Goal: Task Accomplishment & Management: Complete application form

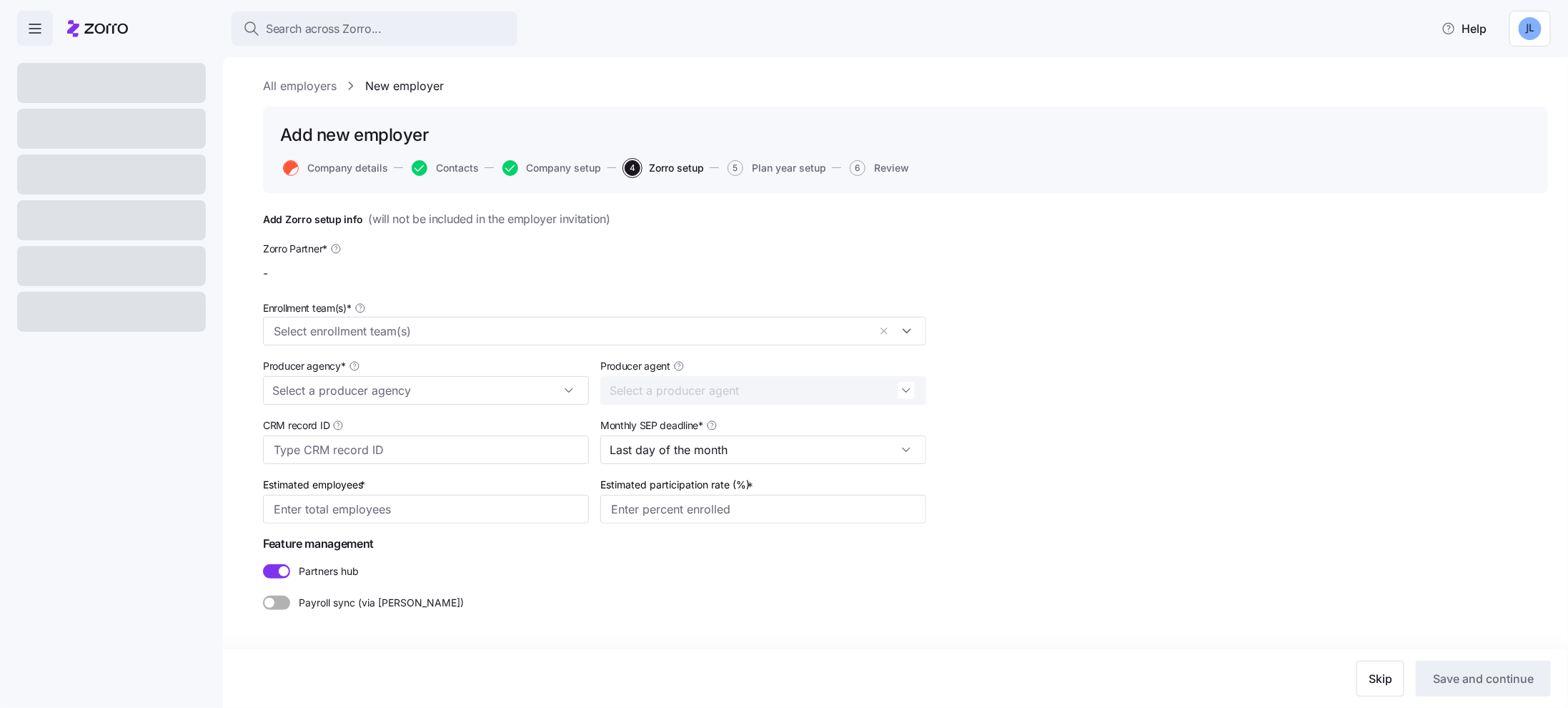
type input "Zorro Demo"
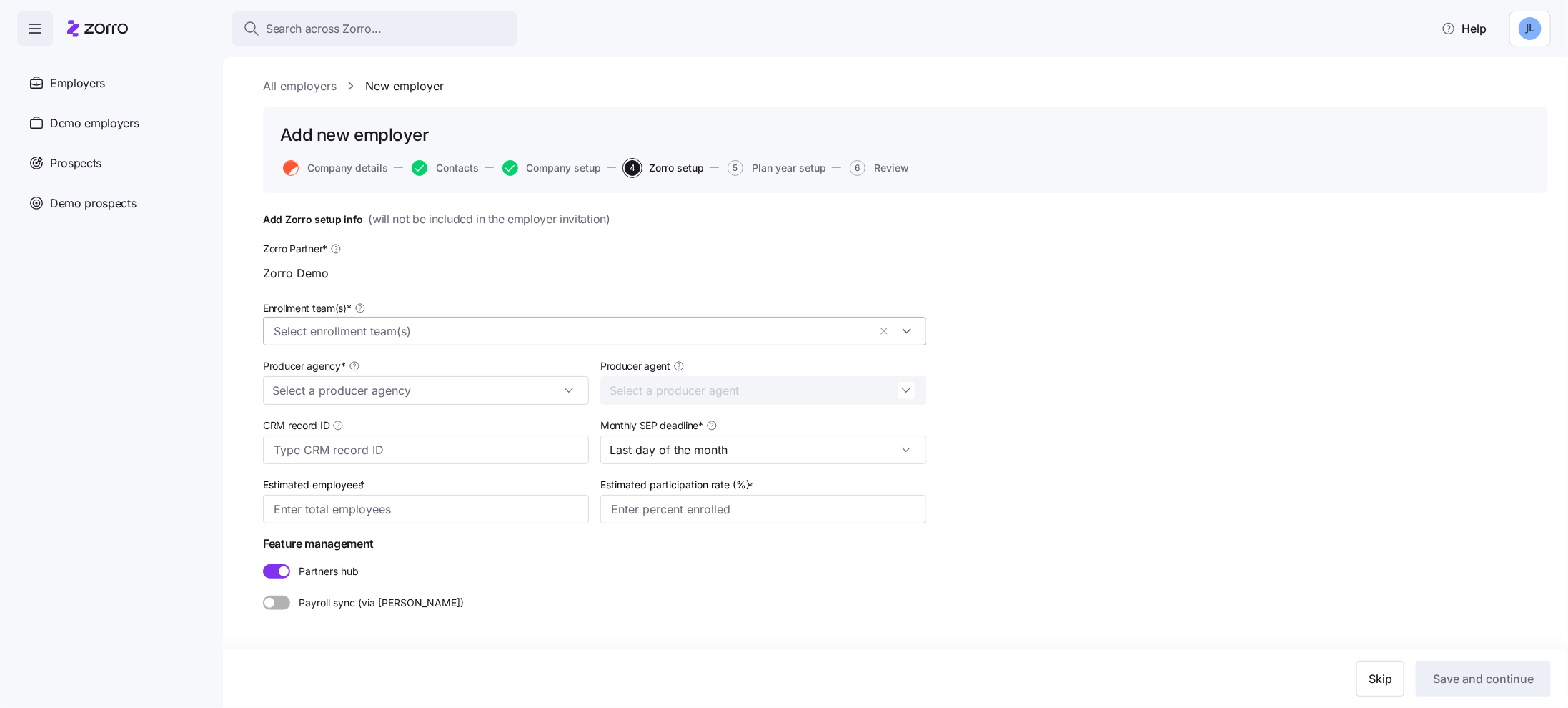
click at [481, 331] on input "Enrollment team(s) *" at bounding box center [572, 331] width 595 height 18
click at [714, 267] on div "Zorro Demo" at bounding box center [594, 273] width 663 height 29
click at [1528, 34] on html "Search across Zorro... Help Enrollments Employers Demo employers Prospects Demo…" at bounding box center [784, 350] width 1568 height 699
click at [1247, 125] on html "Search across Zorro... Help Enrollments Employers Demo employers Prospects Demo…" at bounding box center [784, 350] width 1568 height 699
click at [87, 87] on span "Employers" at bounding box center [77, 83] width 55 height 18
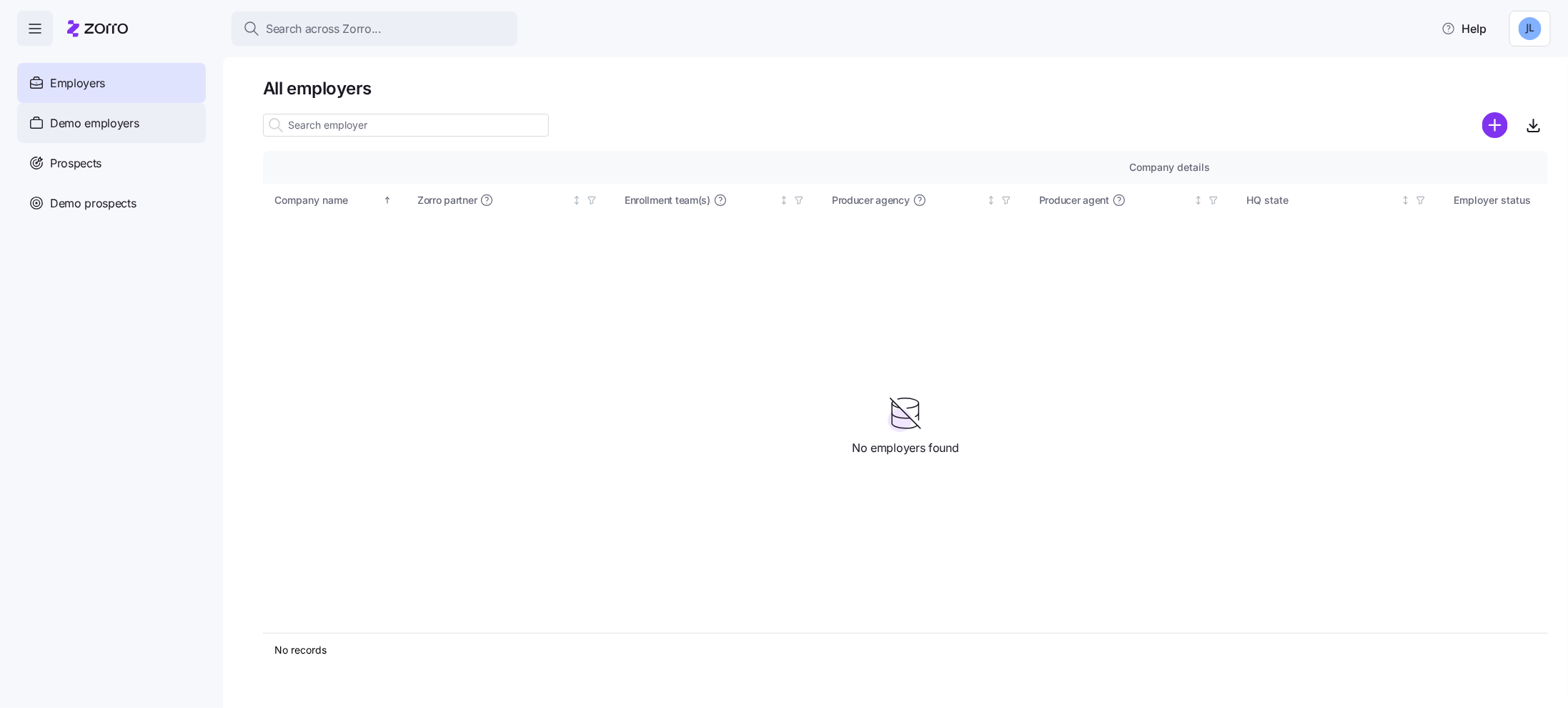
click at [107, 117] on span "Demo employers" at bounding box center [95, 123] width 89 height 18
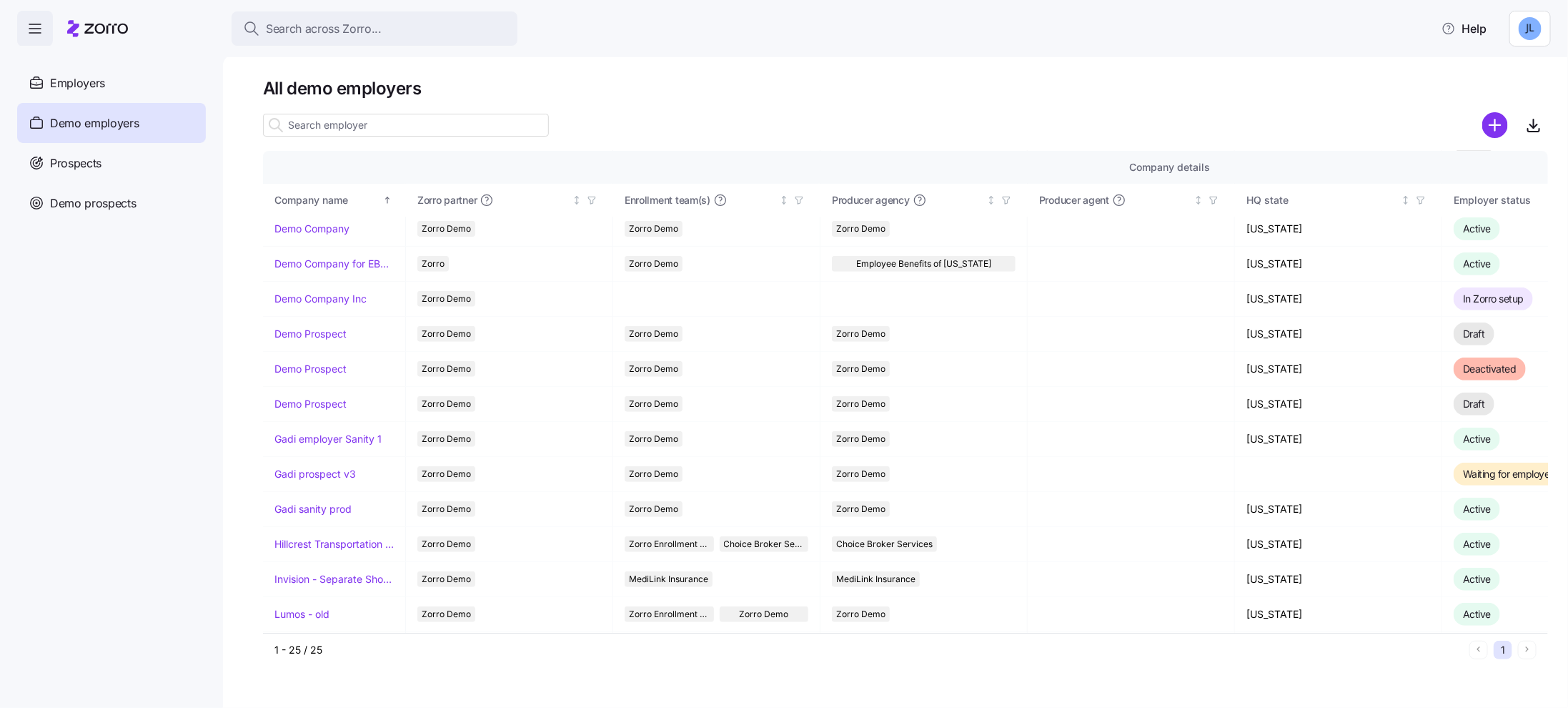
scroll to position [454, 0]
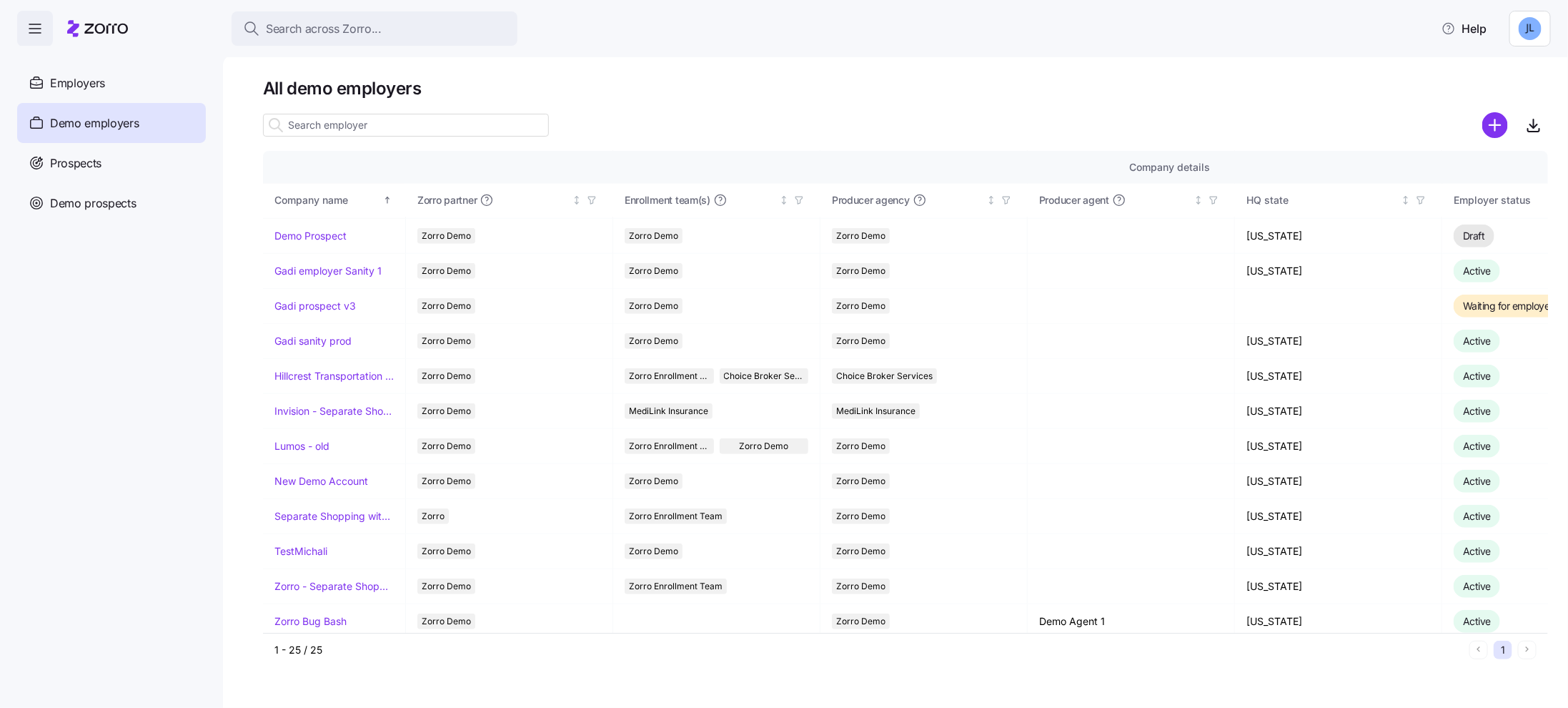
click at [405, 127] on input at bounding box center [406, 125] width 286 height 23
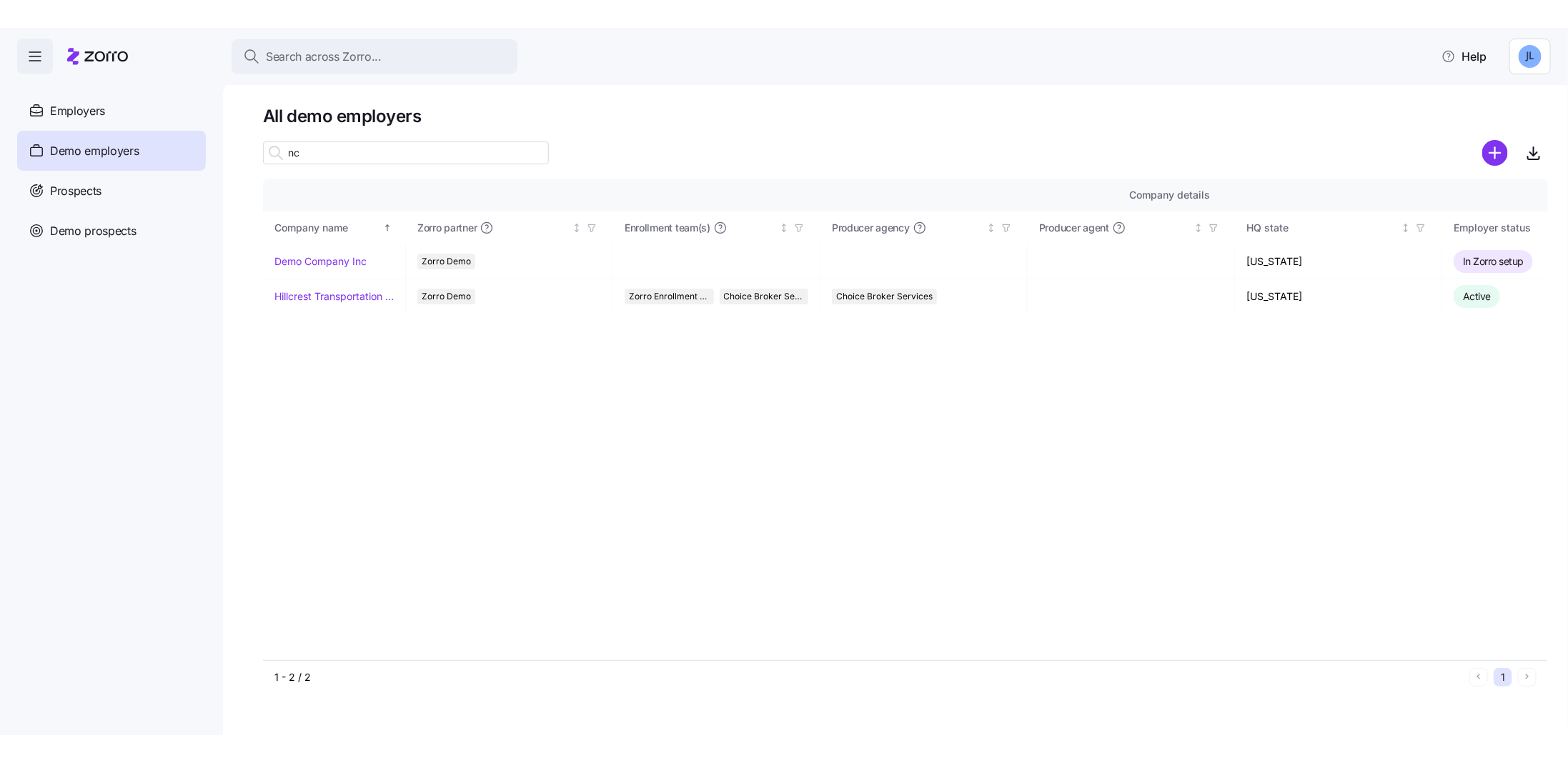
scroll to position [0, 0]
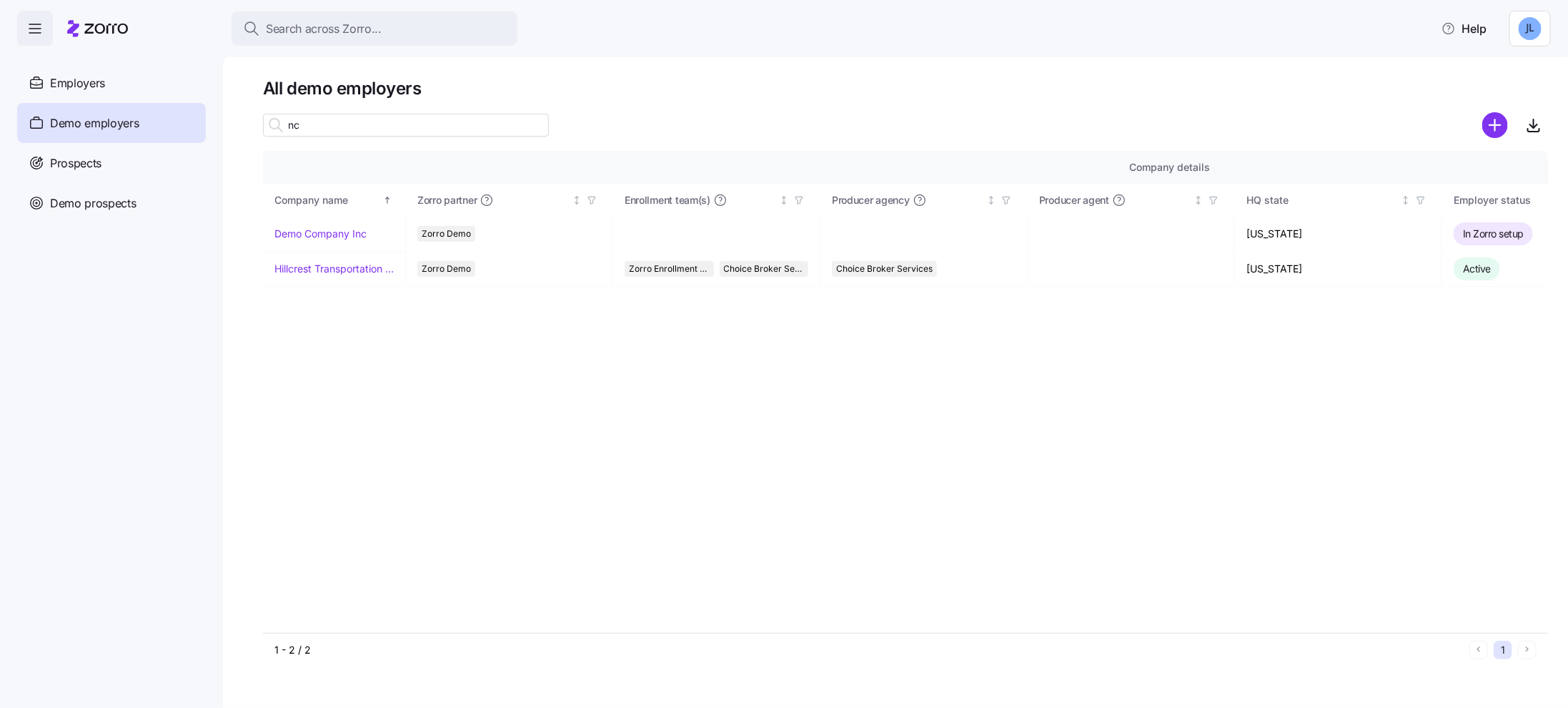
type input "n"
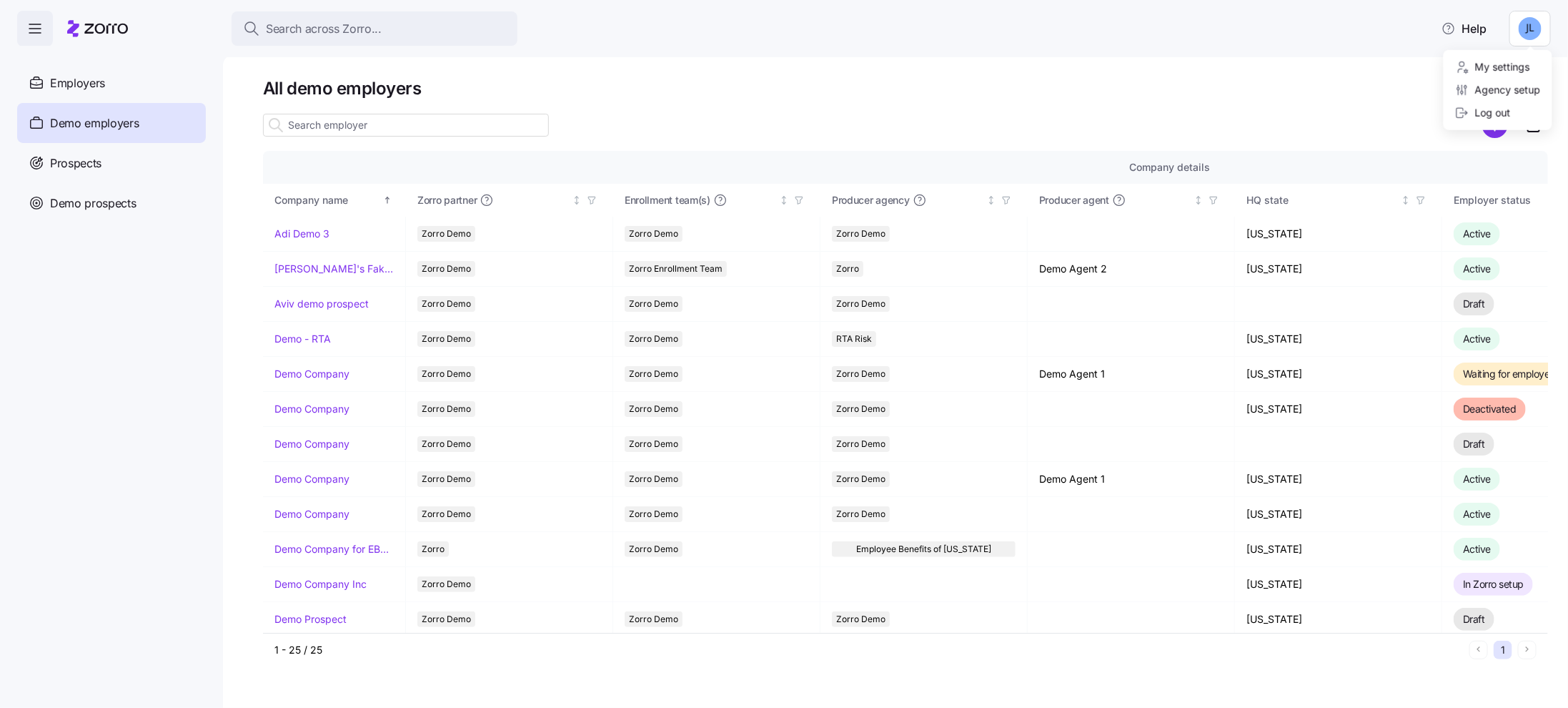
click at [1523, 24] on html "Search across Zorro... Help Enrollments Employers Demo employers Prospects Demo…" at bounding box center [784, 350] width 1568 height 699
